Goal: Transaction & Acquisition: Download file/media

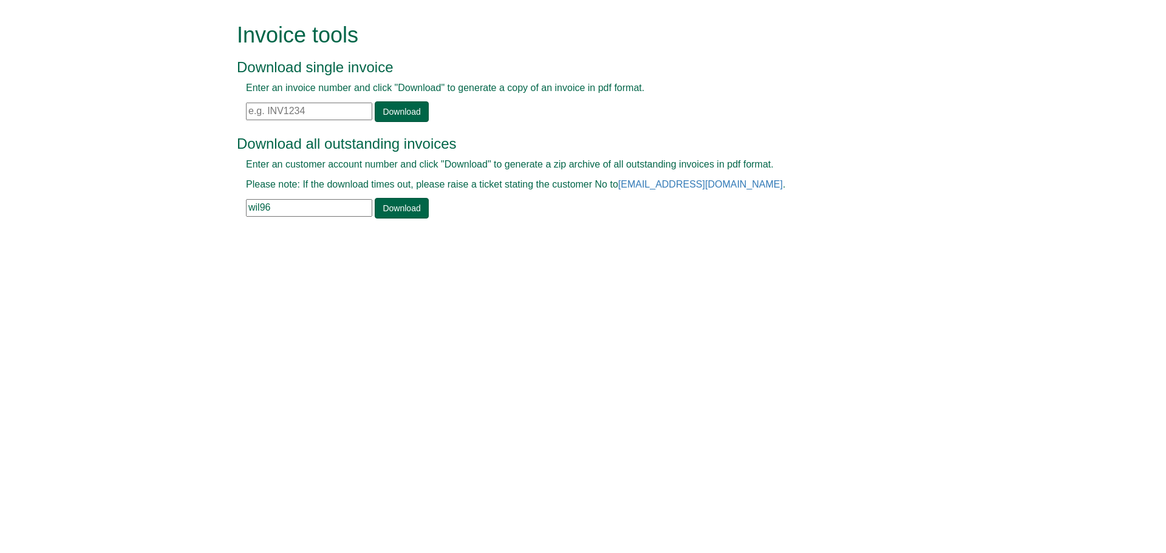
click at [265, 112] on input "text" at bounding box center [309, 112] width 126 height 18
paste input "INV1389473"
click at [402, 111] on link "Download" at bounding box center [401, 111] width 53 height 21
drag, startPoint x: 307, startPoint y: 111, endPoint x: 202, endPoint y: 109, distance: 105.1
click at [200, 109] on form "Invoice tools Download single invoice Enter an invoice number and click "Downlo…" at bounding box center [583, 122] width 1166 height 244
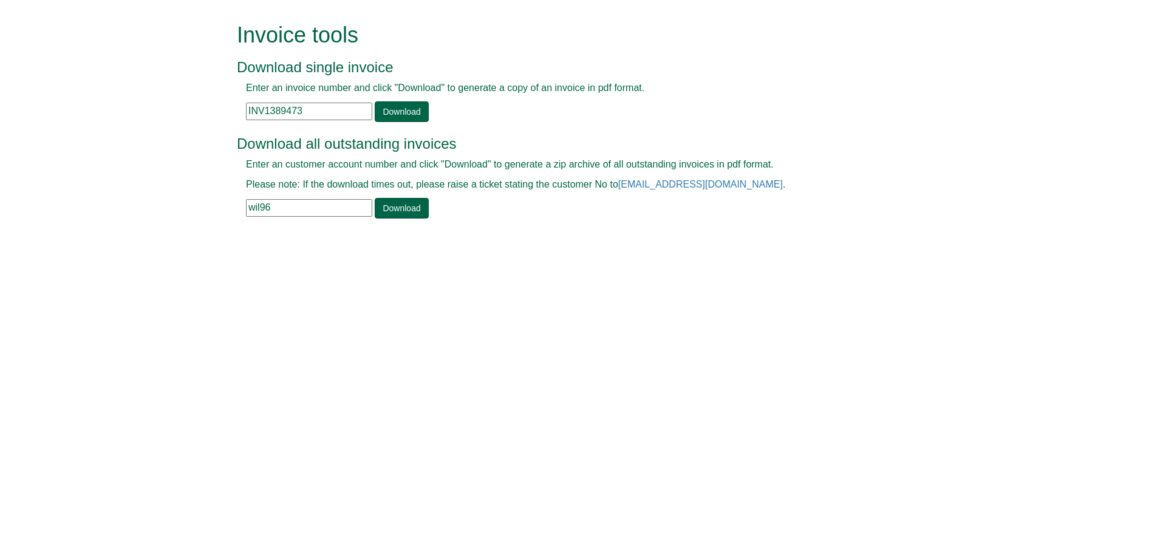
paste input "97088"
type input "INV1397088"
click at [387, 109] on link "Download" at bounding box center [401, 111] width 53 height 21
drag, startPoint x: 275, startPoint y: 207, endPoint x: 204, endPoint y: 208, distance: 71.1
click at [204, 208] on form "Invoice tools Download single invoice Enter an invoice number and click "Downlo…" at bounding box center [583, 122] width 1166 height 244
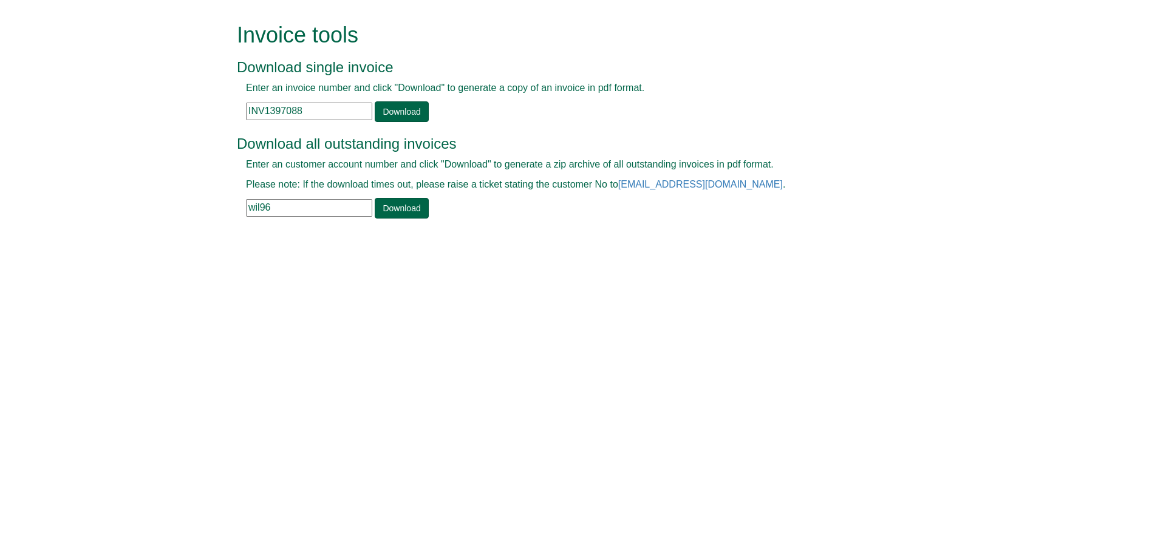
click at [203, 208] on form "Invoice tools Download single invoice Enter an invoice number and click "Downlo…" at bounding box center [583, 122] width 1166 height 244
drag, startPoint x: 296, startPoint y: 202, endPoint x: 214, endPoint y: 210, distance: 83.0
click at [214, 210] on form "Invoice tools Download single invoice Enter an invoice number and click "Downlo…" at bounding box center [583, 122] width 1166 height 244
type input "wor39"
click at [418, 209] on link "Download" at bounding box center [401, 208] width 53 height 21
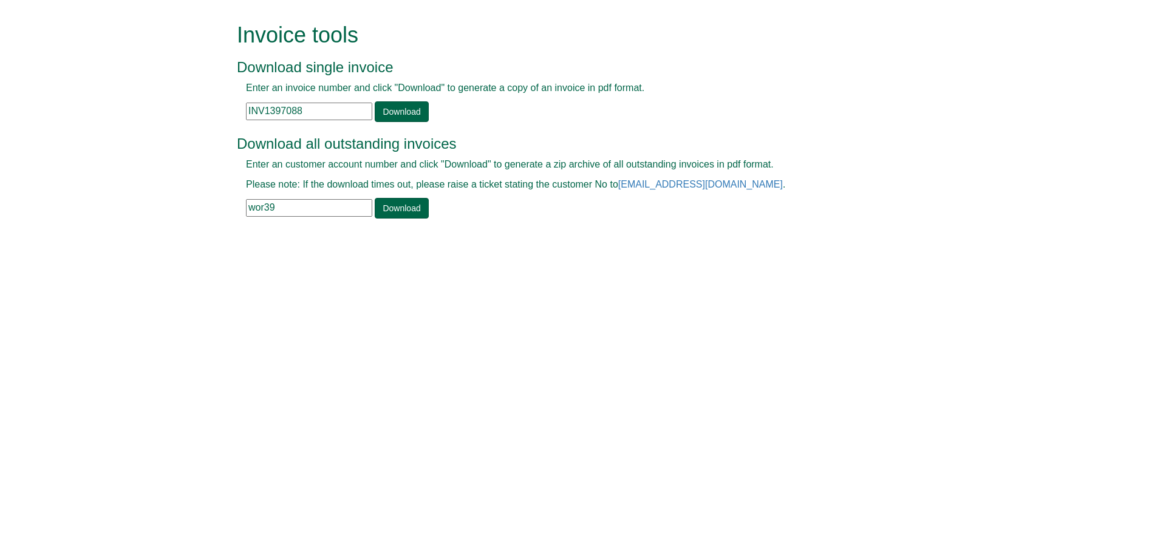
drag, startPoint x: 312, startPoint y: 111, endPoint x: 217, endPoint y: 107, distance: 94.8
click at [217, 107] on form "Invoice tools Download single invoice Enter an invoice number and click "Downlo…" at bounding box center [583, 122] width 1166 height 244
click at [394, 115] on link "Download" at bounding box center [401, 111] width 53 height 21
drag, startPoint x: 312, startPoint y: 114, endPoint x: 213, endPoint y: 112, distance: 99.6
click at [203, 112] on form "Invoice tools Download single invoice Enter an invoice number and click "Downlo…" at bounding box center [583, 122] width 1166 height 244
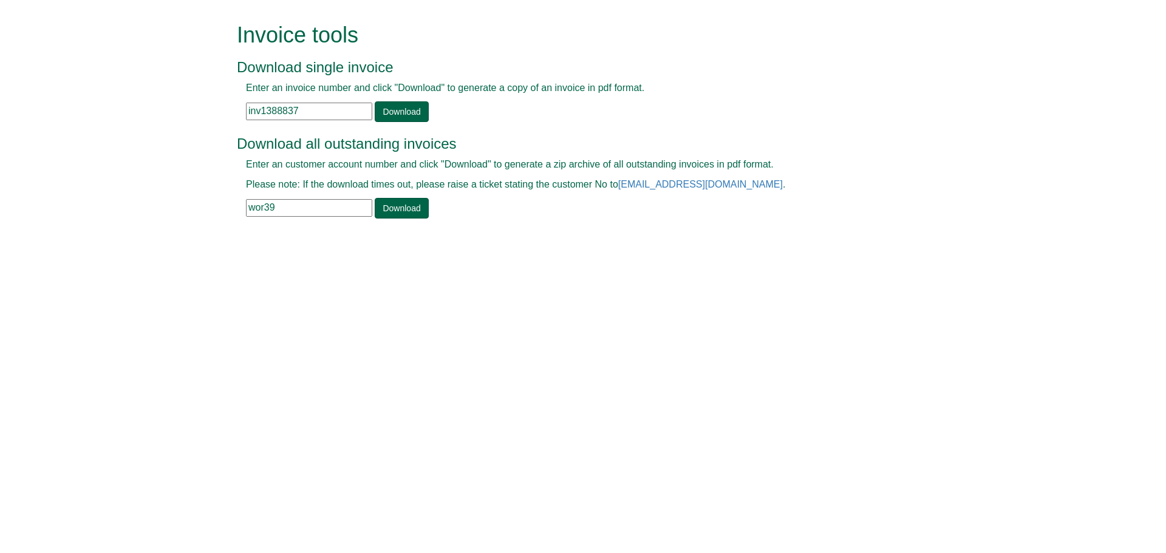
paste input "INV1362339"
click at [388, 105] on link "Download" at bounding box center [401, 111] width 53 height 21
drag, startPoint x: 306, startPoint y: 112, endPoint x: 219, endPoint y: 109, distance: 86.9
click at [219, 109] on form "Invoice tools Download single invoice Enter an invoice number and click "Downlo…" at bounding box center [583, 122] width 1166 height 244
paste input "9822"
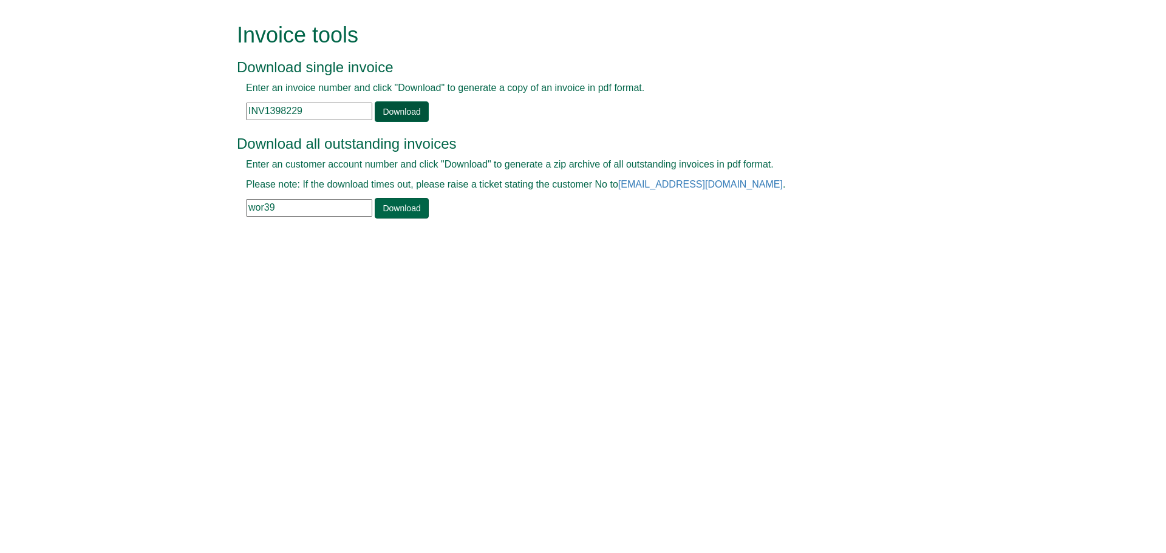
type input "INV1398229"
click at [399, 110] on link "Download" at bounding box center [401, 111] width 53 height 21
